Goal: Transaction & Acquisition: Book appointment/travel/reservation

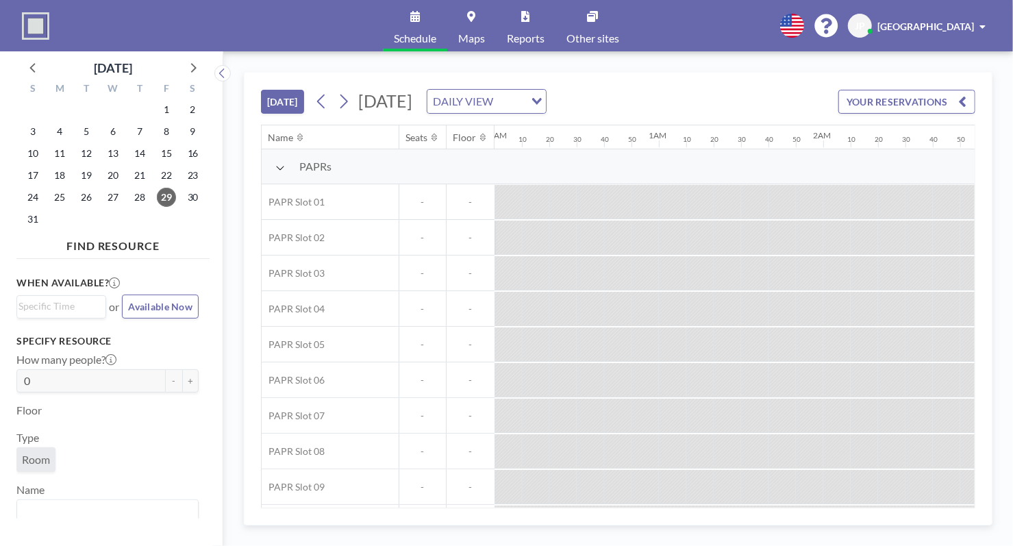
scroll to position [0, 2110]
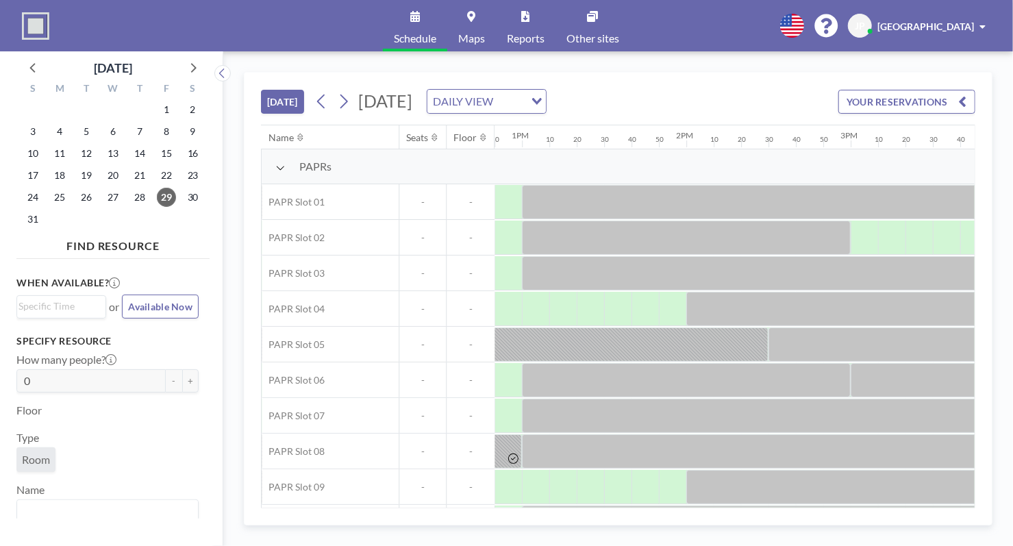
click at [659, 510] on div "[DATE] [DATE] DAILY VIEW Loading... YOUR RESERVATIONS Name Seats Floor 12AM 10 …" at bounding box center [618, 298] width 749 height 453
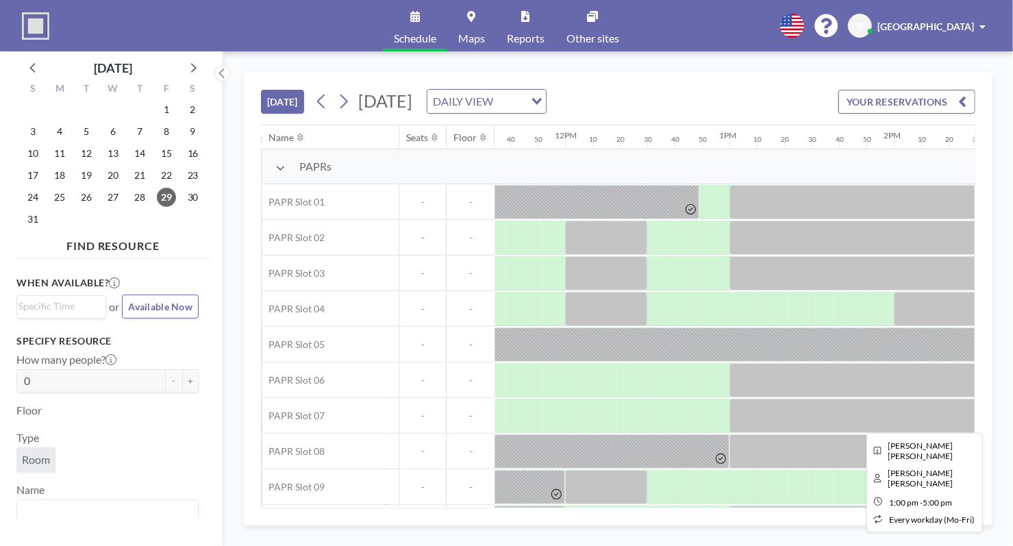
scroll to position [37, 1902]
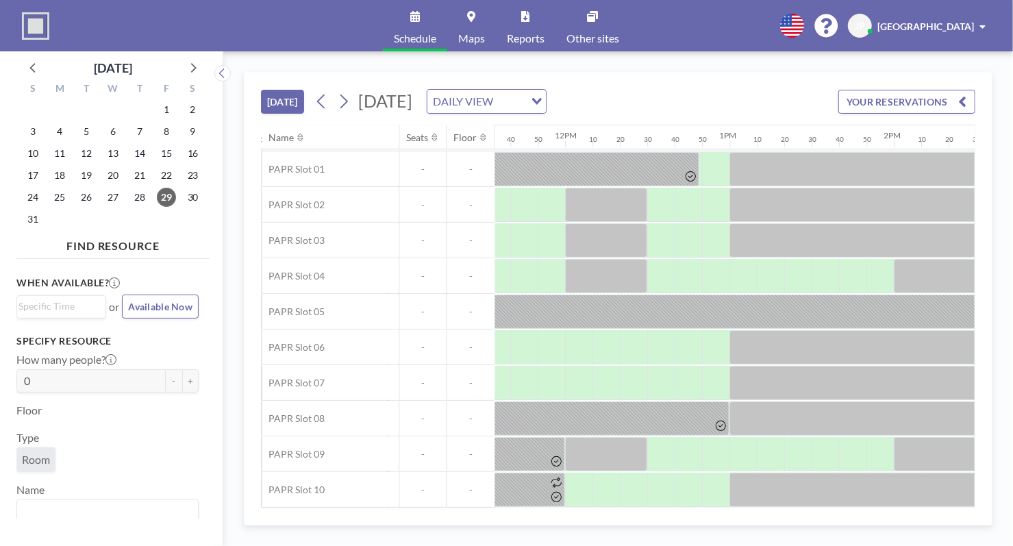
drag, startPoint x: 663, startPoint y: 510, endPoint x: 695, endPoint y: 508, distance: 32.3
click at [700, 509] on div "[DATE] [DATE] DAILY VIEW Loading... YOUR RESERVATIONS Name Seats Floor 12AM 10 …" at bounding box center [618, 298] width 749 height 453
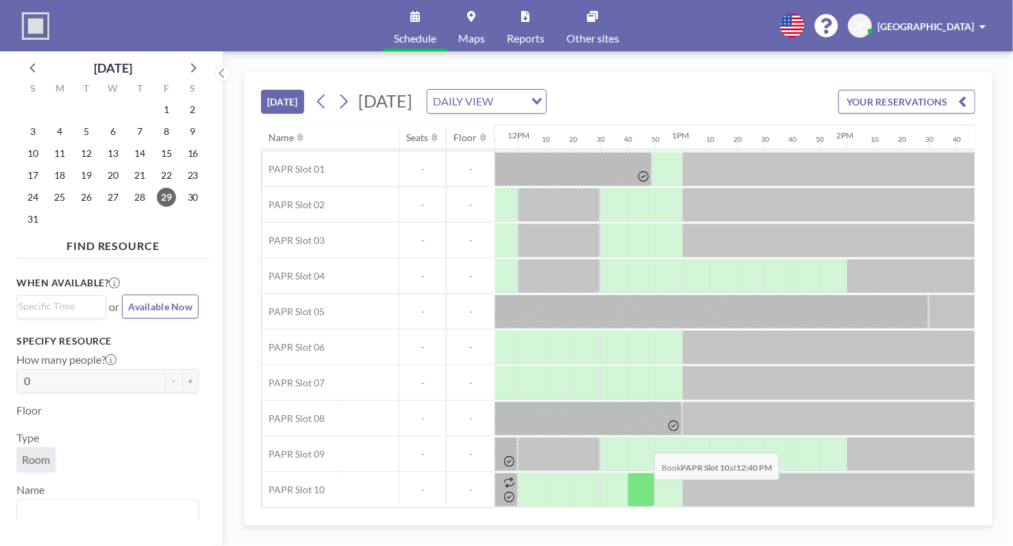
scroll to position [37, 1958]
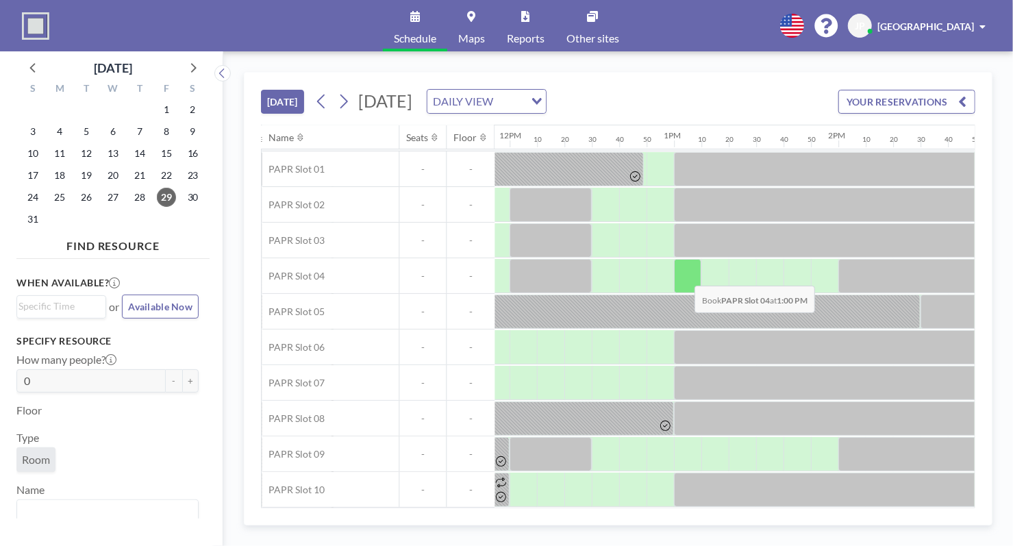
click at [684, 274] on div at bounding box center [687, 276] width 27 height 34
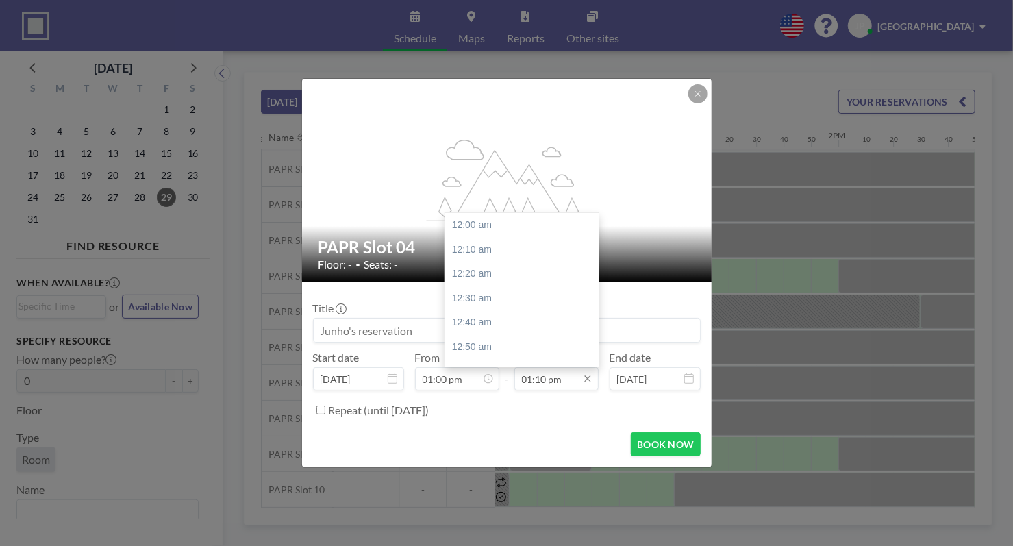
scroll to position [1926, 0]
click at [588, 380] on icon at bounding box center [587, 379] width 6 height 6
click at [481, 327] on div "01:50 pm" at bounding box center [525, 322] width 160 height 25
type input "01:50 pm"
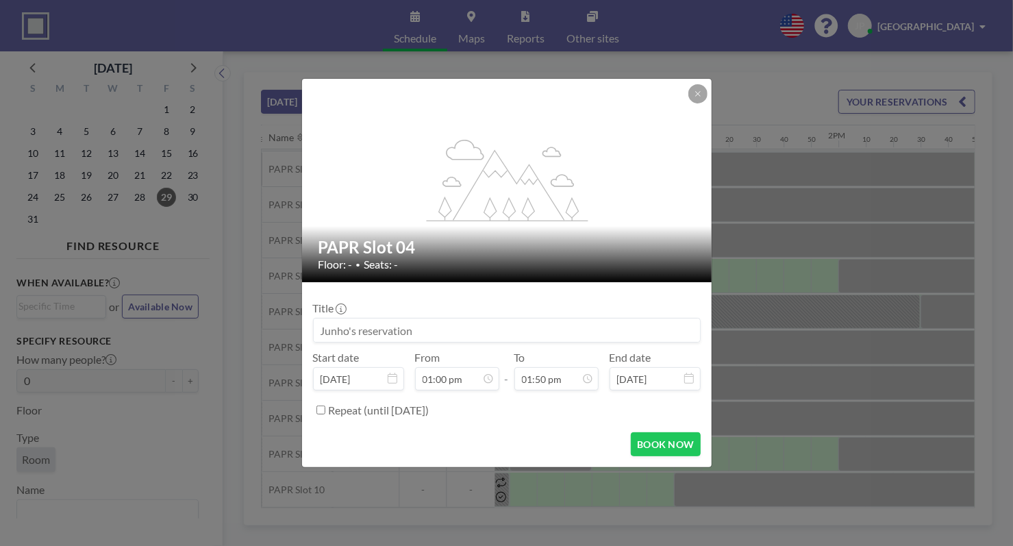
scroll to position [0, 0]
click at [682, 446] on button "BOOK NOW" at bounding box center [665, 444] width 69 height 24
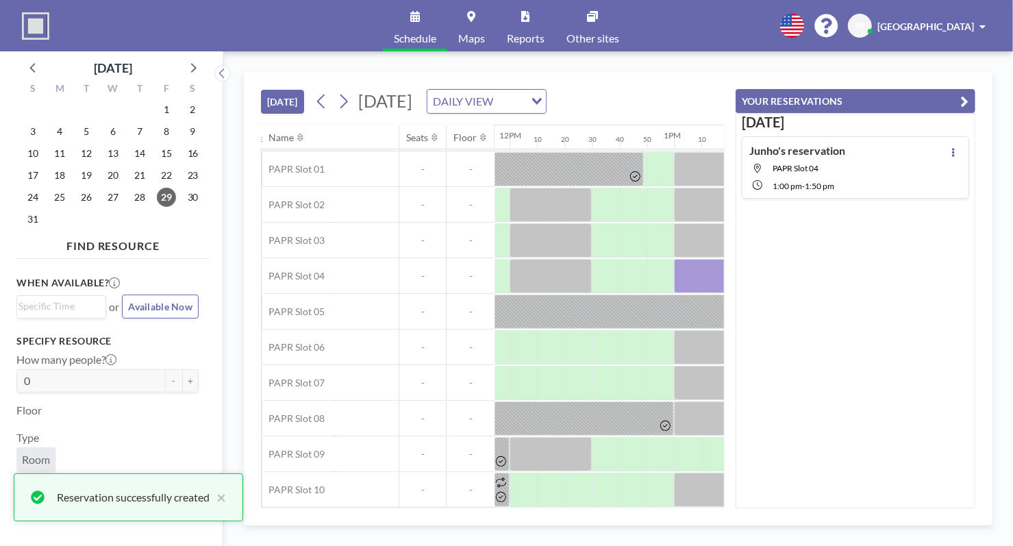
drag, startPoint x: 489, startPoint y: 509, endPoint x: 511, endPoint y: 509, distance: 21.9
click at [511, 509] on div "[DATE] [DATE] DAILY VIEW Loading... Name Seats Floor 12AM 10 20 30 40 50 1AM 10…" at bounding box center [618, 298] width 749 height 453
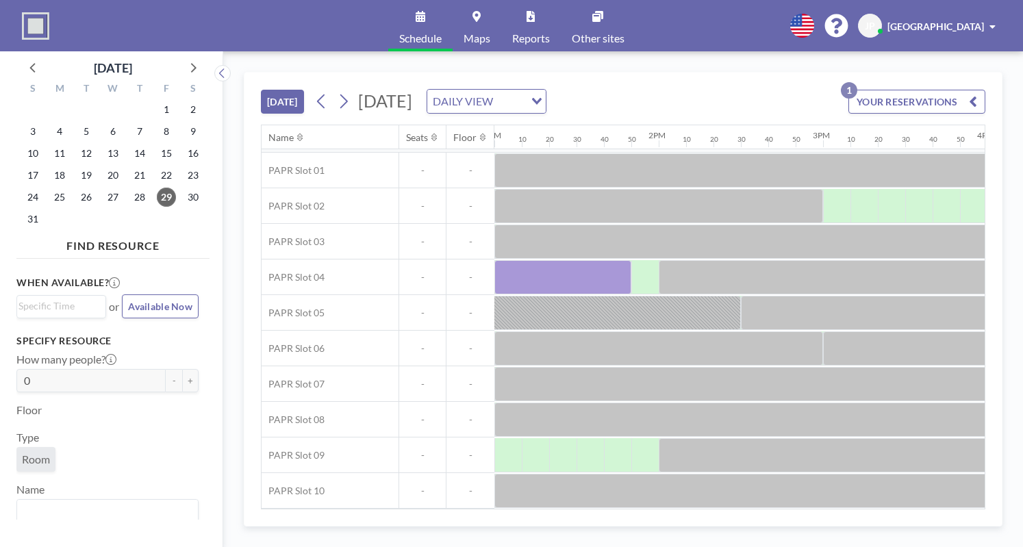
scroll to position [36, 2137]
click at [773, 73] on div "[DATE] [DATE] DAILY VIEW Loading... YOUR RESERVATIONS 1" at bounding box center [623, 99] width 725 height 52
